Goal: Find specific page/section: Find specific page/section

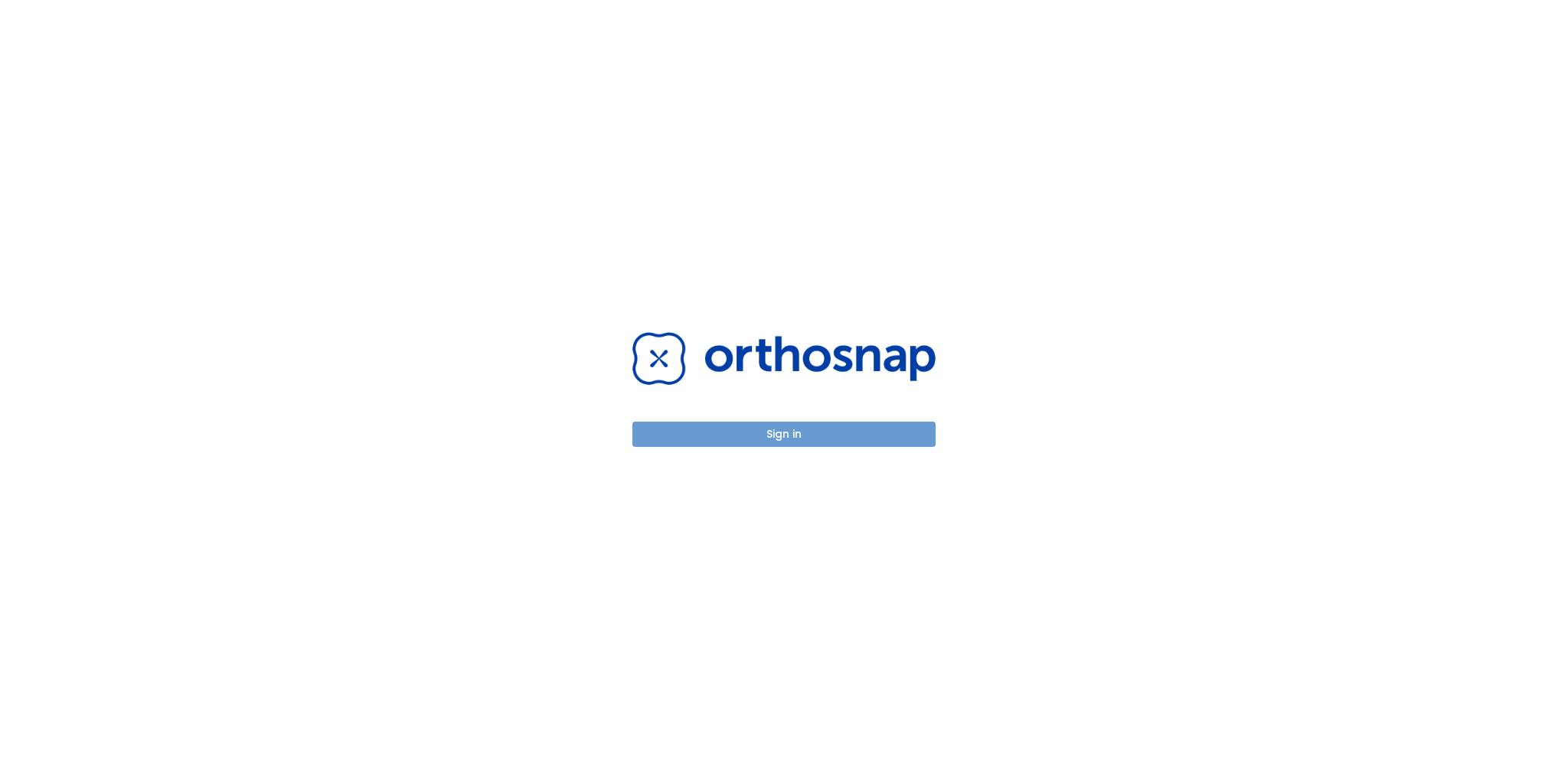
click at [860, 433] on button "Sign in" at bounding box center [783, 435] width 303 height 25
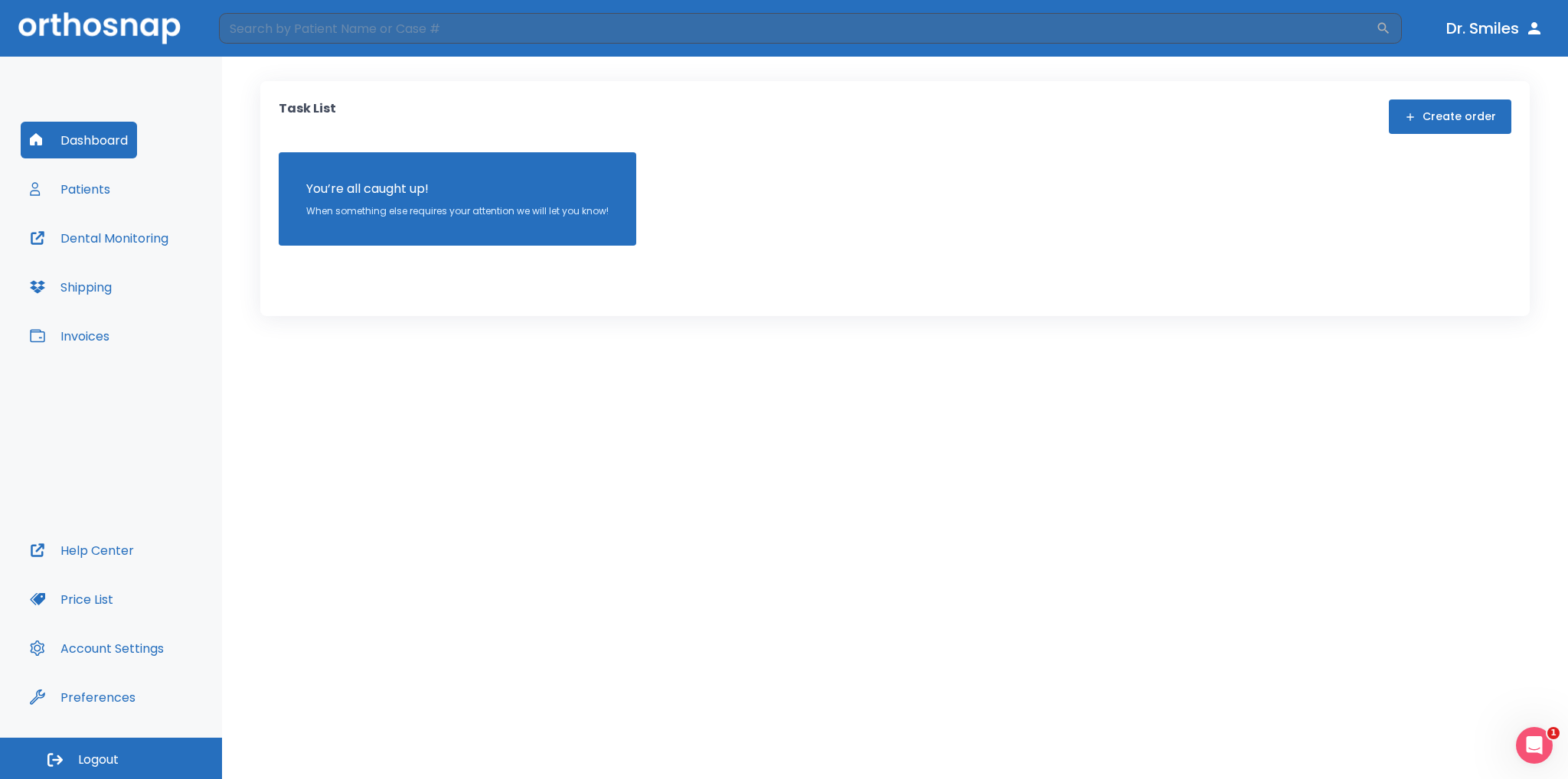
click at [87, 197] on button "Patients" at bounding box center [69, 189] width 99 height 37
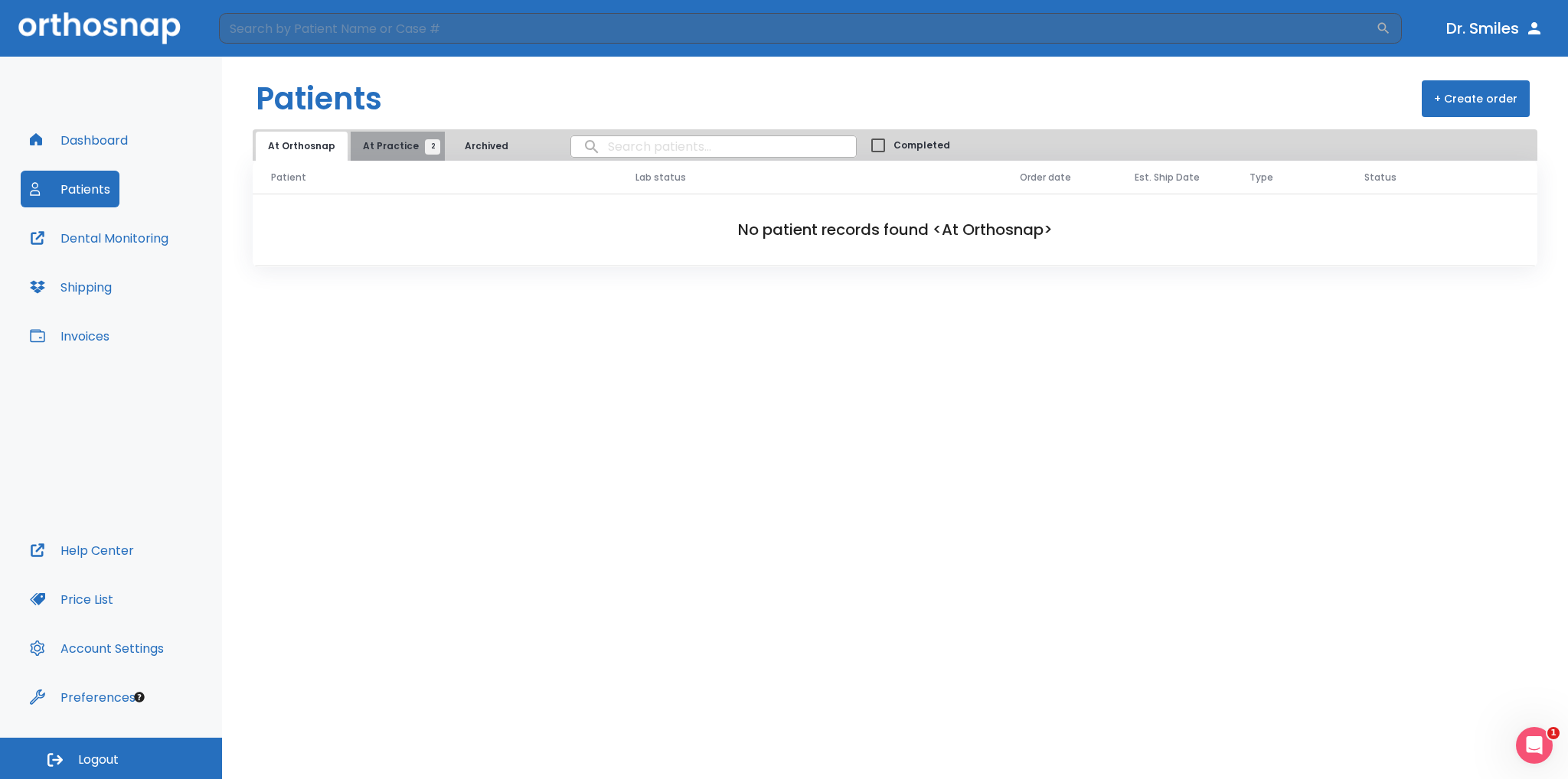
click at [394, 148] on span "At Practice 2" at bounding box center [397, 146] width 70 height 14
